Goal: Task Accomplishment & Management: Complete application form

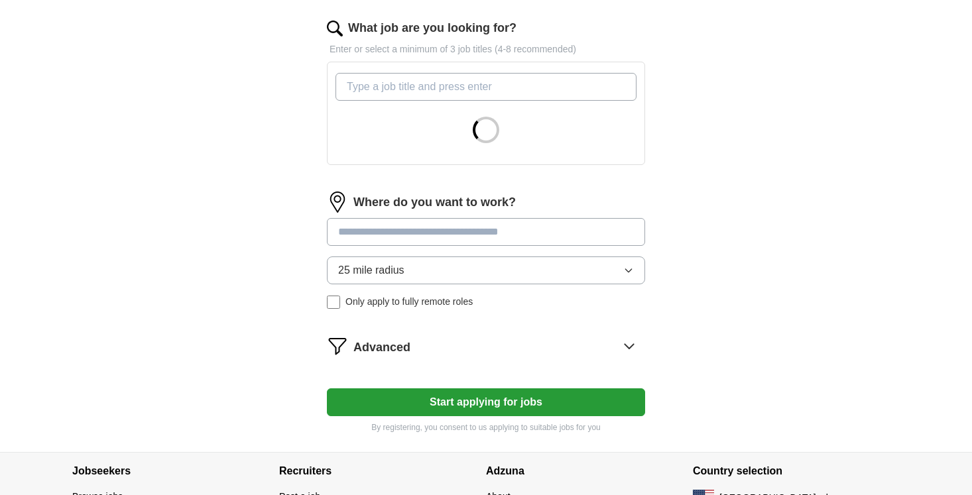
scroll to position [433, 0]
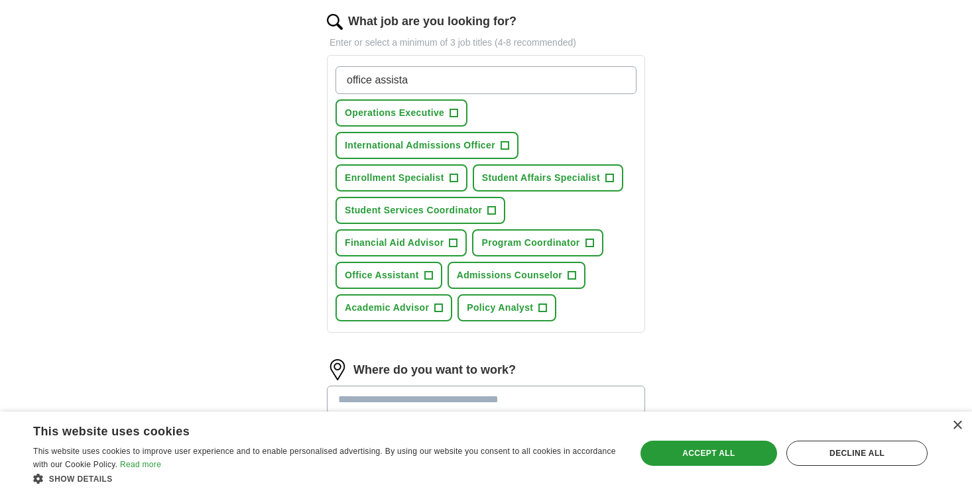
type input "office assistan"
drag, startPoint x: 509, startPoint y: 76, endPoint x: 341, endPoint y: 72, distance: 168.5
click at [341, 74] on input "office assistan" at bounding box center [486, 80] width 301 height 28
type input "Administrative Assisant"
click at [428, 278] on span "+" at bounding box center [429, 276] width 8 height 11
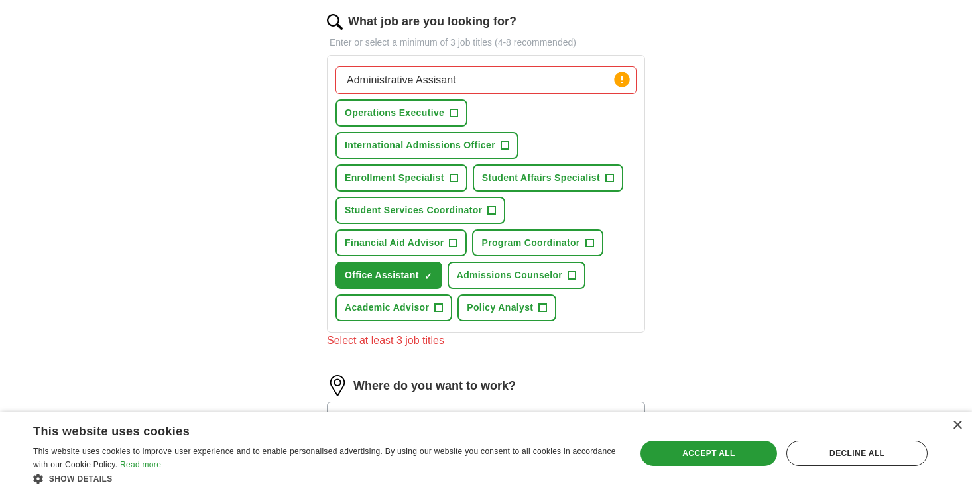
click at [518, 79] on input "Administrative Assisant" at bounding box center [486, 80] width 301 height 28
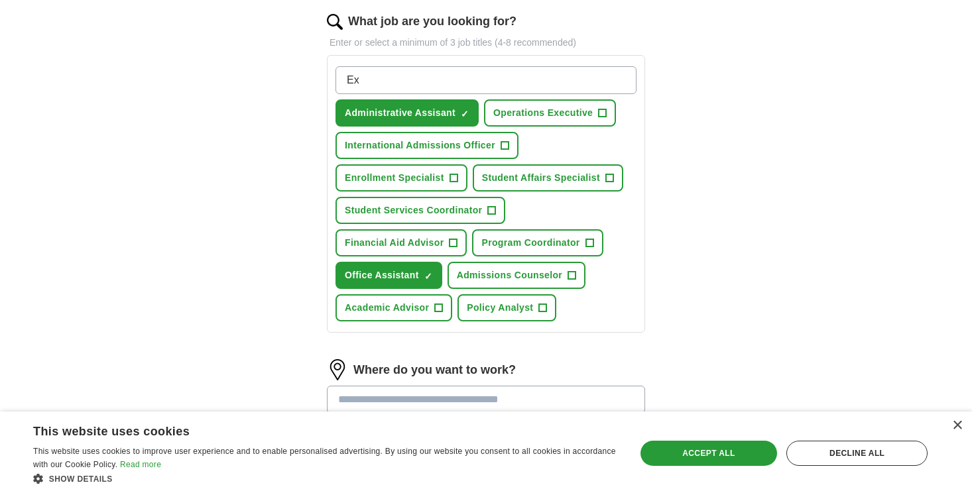
type input "E"
type input "Executive Assistant"
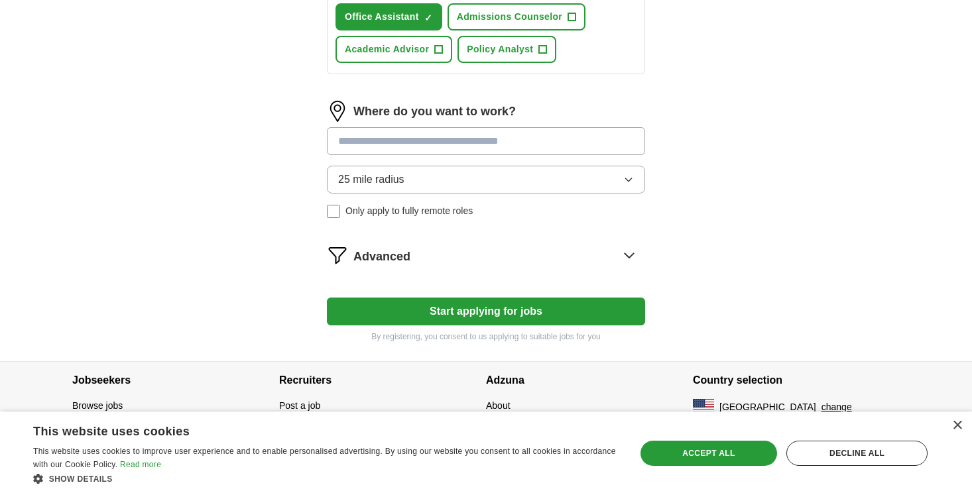
scroll to position [724, 0]
click at [437, 155] on input at bounding box center [486, 141] width 318 height 28
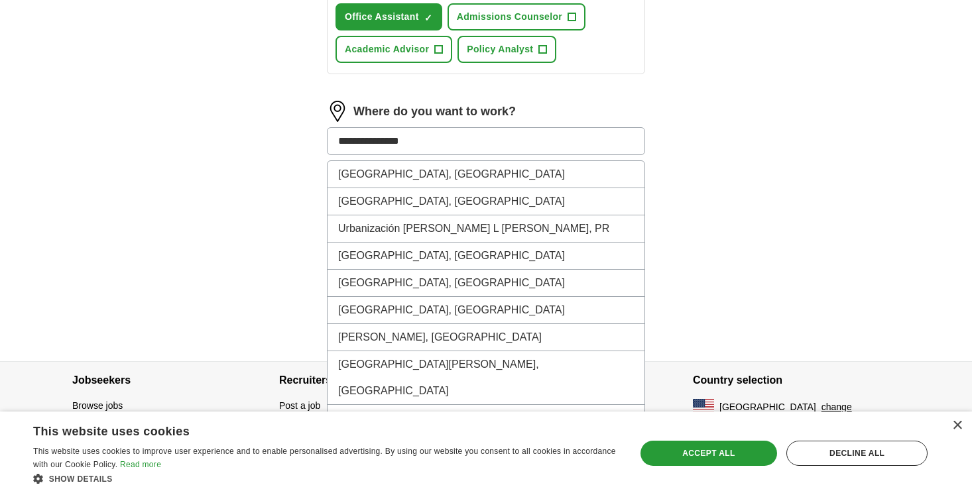
type input "**********"
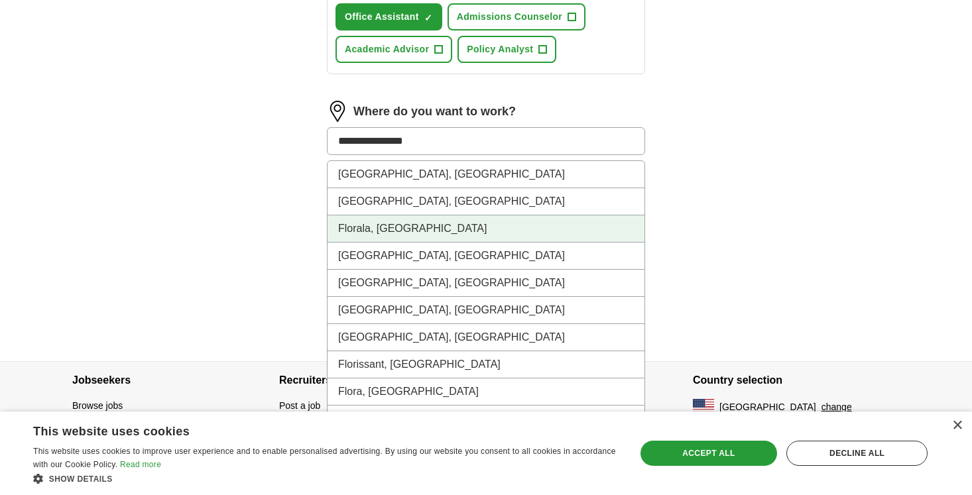
click at [387, 174] on li "[GEOGRAPHIC_DATA], [GEOGRAPHIC_DATA]" at bounding box center [486, 174] width 317 height 27
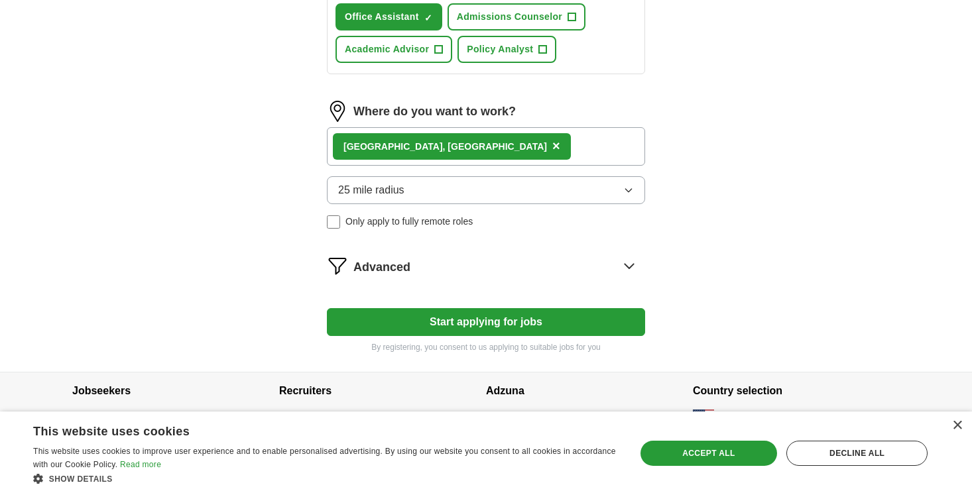
click at [426, 194] on button "25 mile radius" at bounding box center [486, 190] width 318 height 28
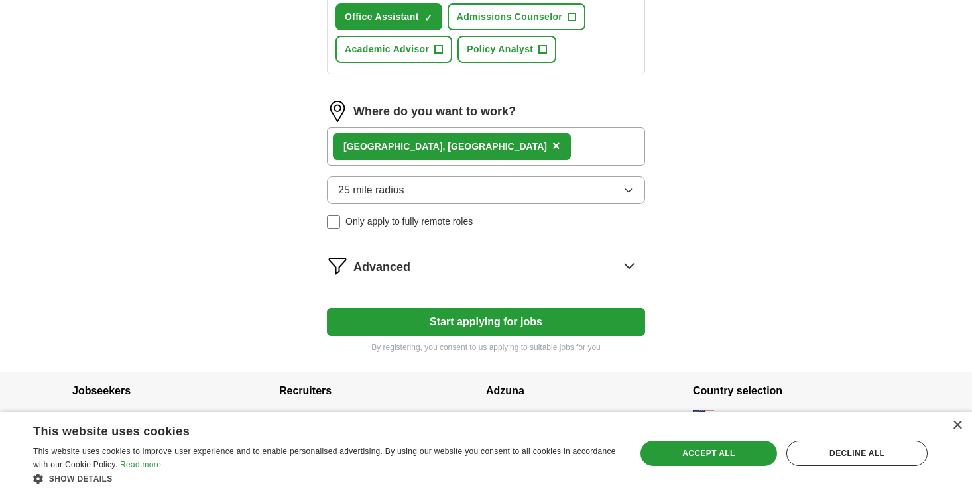
click at [432, 208] on div "25 mile radius Only apply to fully remote roles" at bounding box center [486, 202] width 318 height 52
click at [419, 192] on button "25 mile radius" at bounding box center [486, 190] width 318 height 28
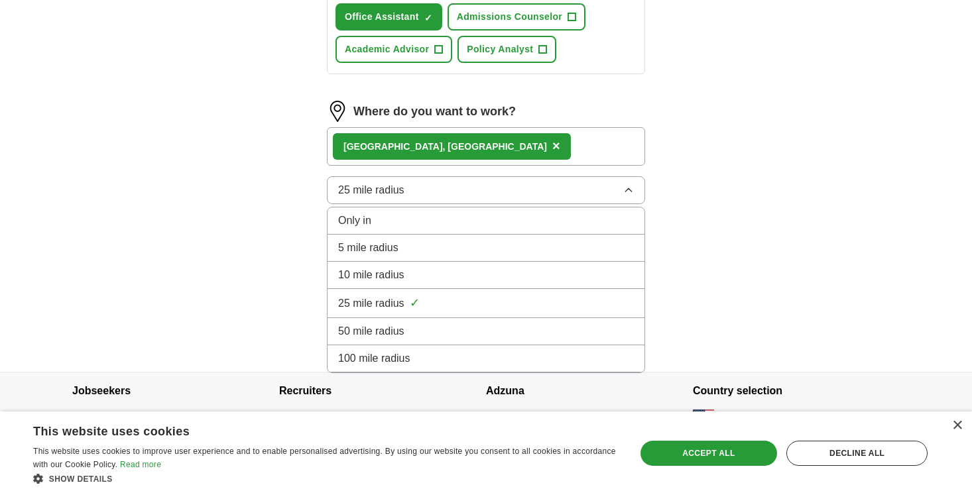
click at [378, 264] on li "10 mile radius" at bounding box center [486, 275] width 317 height 27
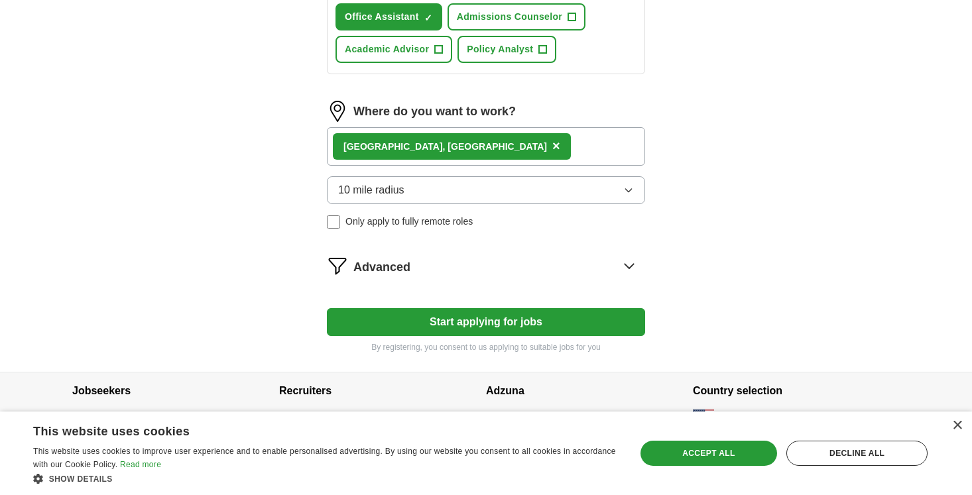
click at [422, 331] on button "Start applying for jobs" at bounding box center [486, 322] width 318 height 28
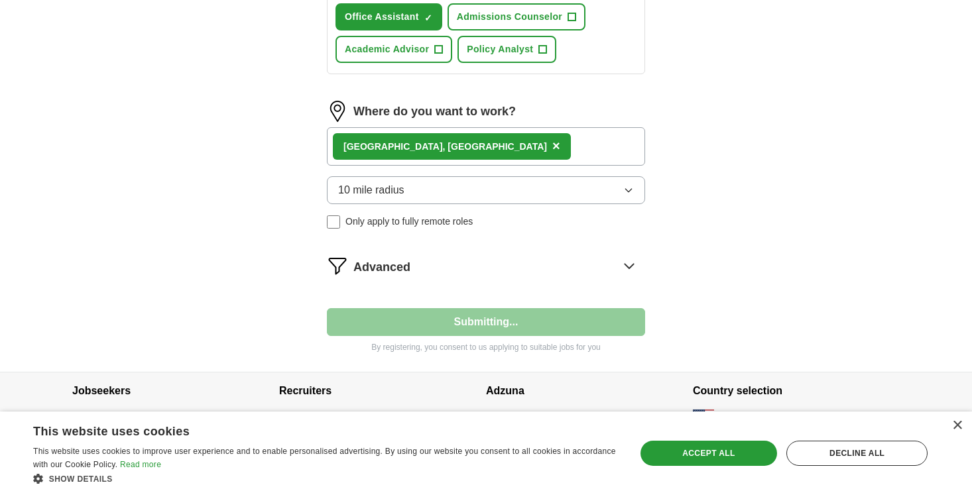
select select "**"
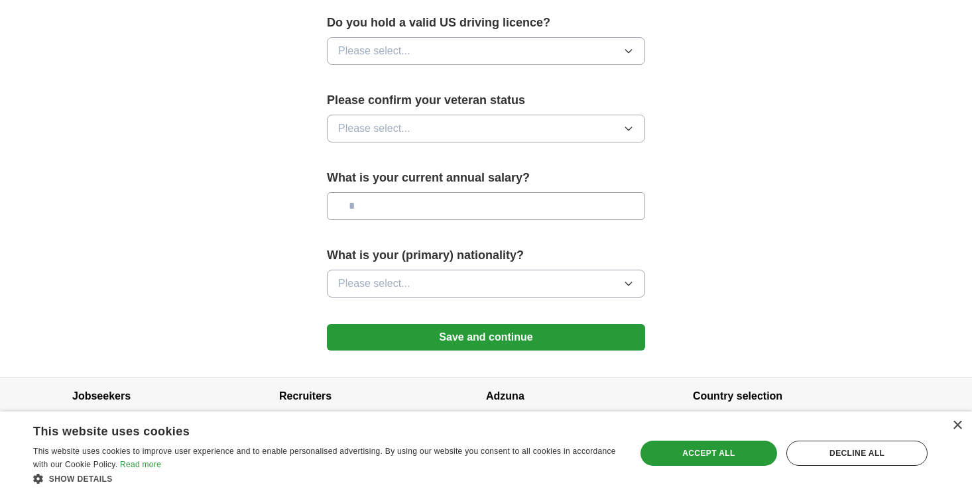
scroll to position [870, 0]
click at [436, 325] on button "Save and continue" at bounding box center [486, 338] width 318 height 27
